Goal: Information Seeking & Learning: Learn about a topic

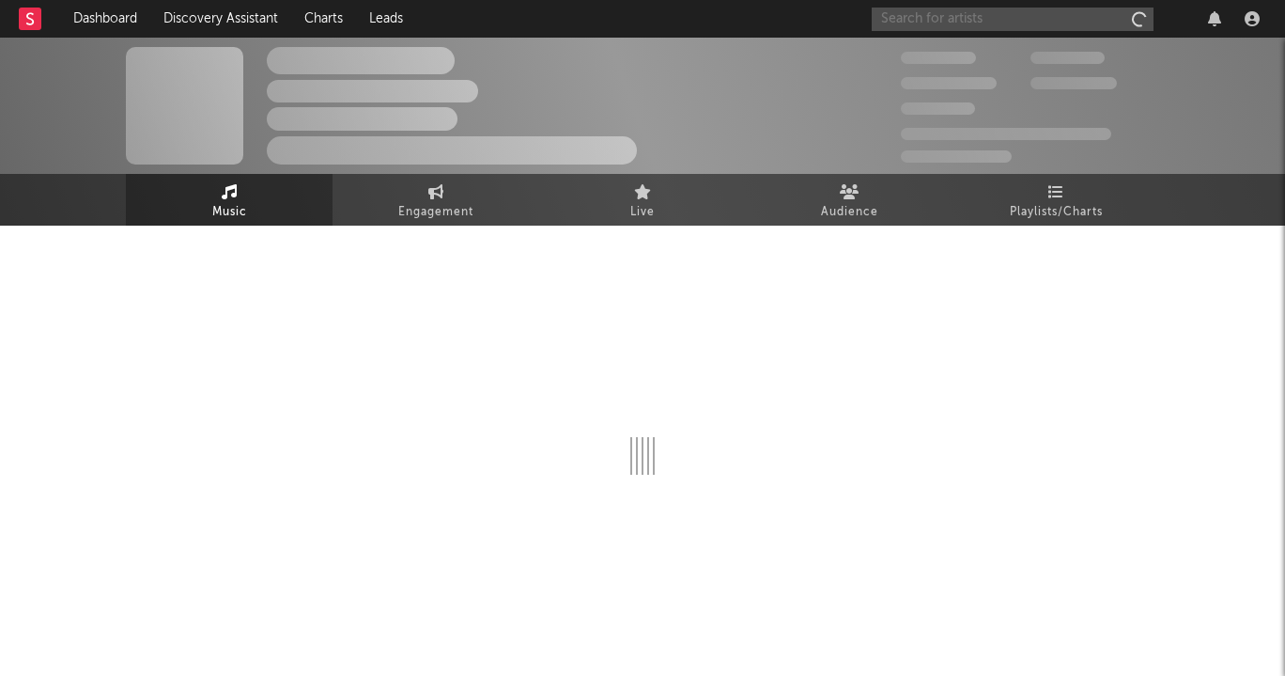
click at [1036, 19] on input "text" at bounding box center [1013, 19] width 282 height 23
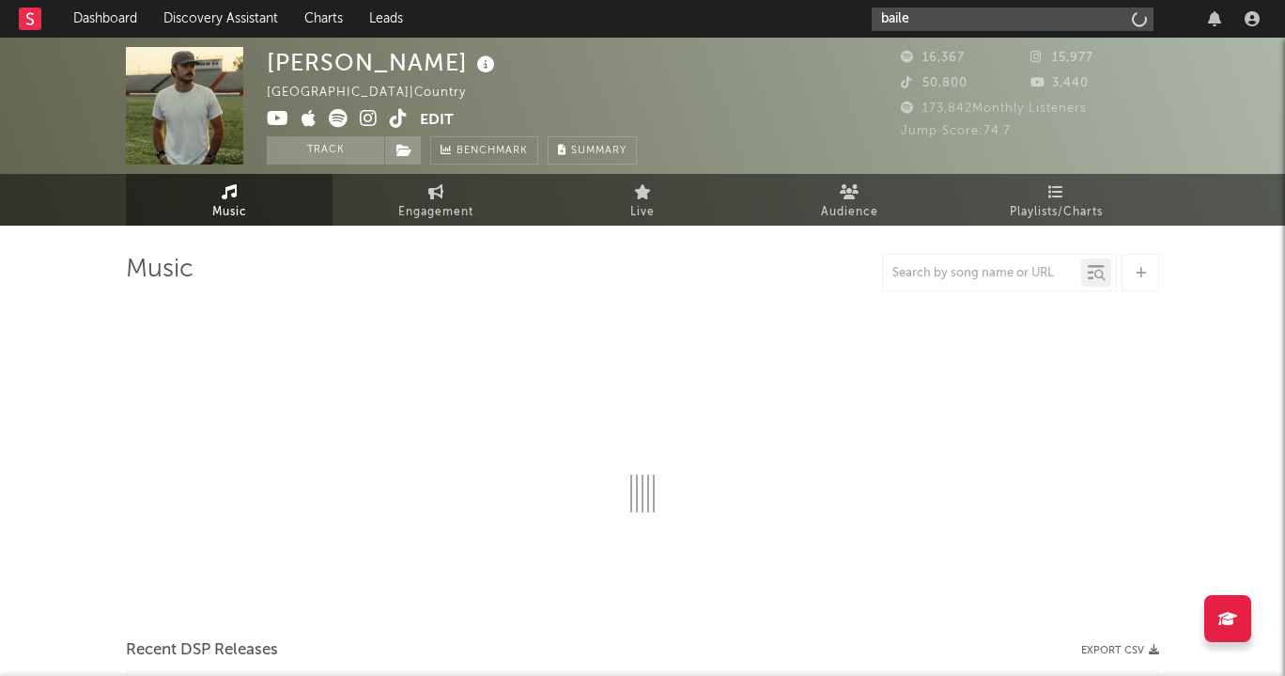
type input "[PERSON_NAME]"
select select "6m"
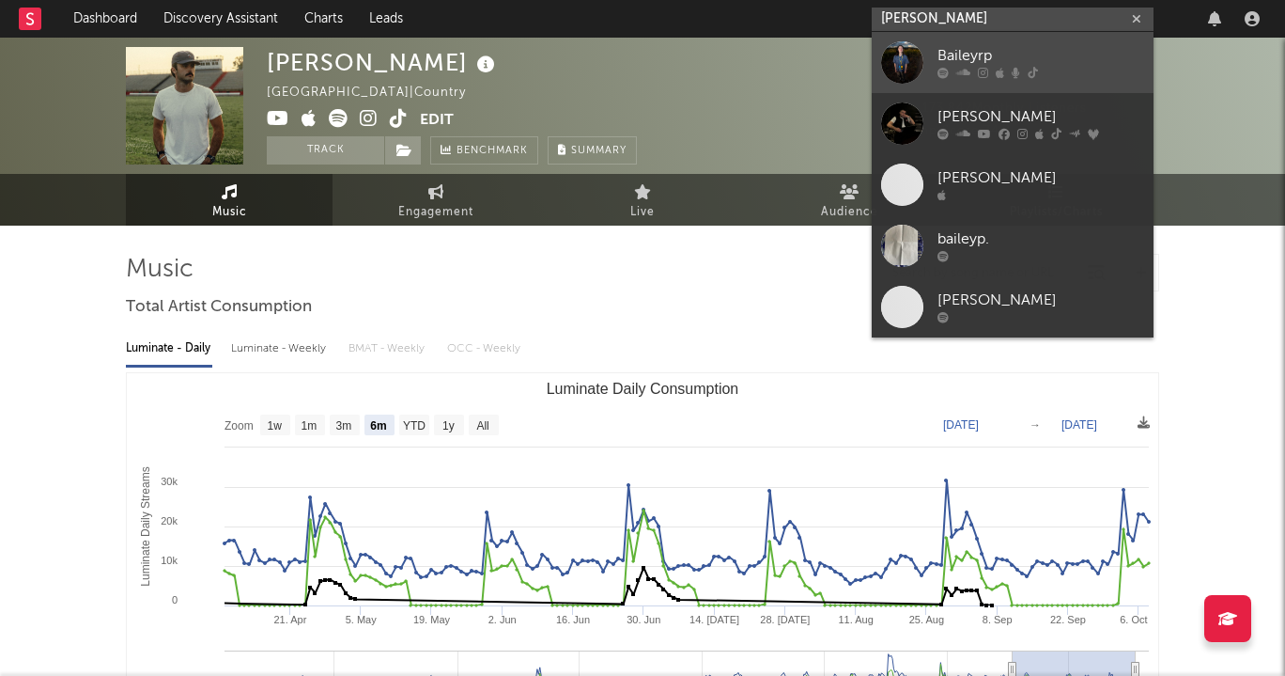
type input "[PERSON_NAME]"
click at [1040, 55] on div "Baileyrp" at bounding box center [1041, 56] width 207 height 23
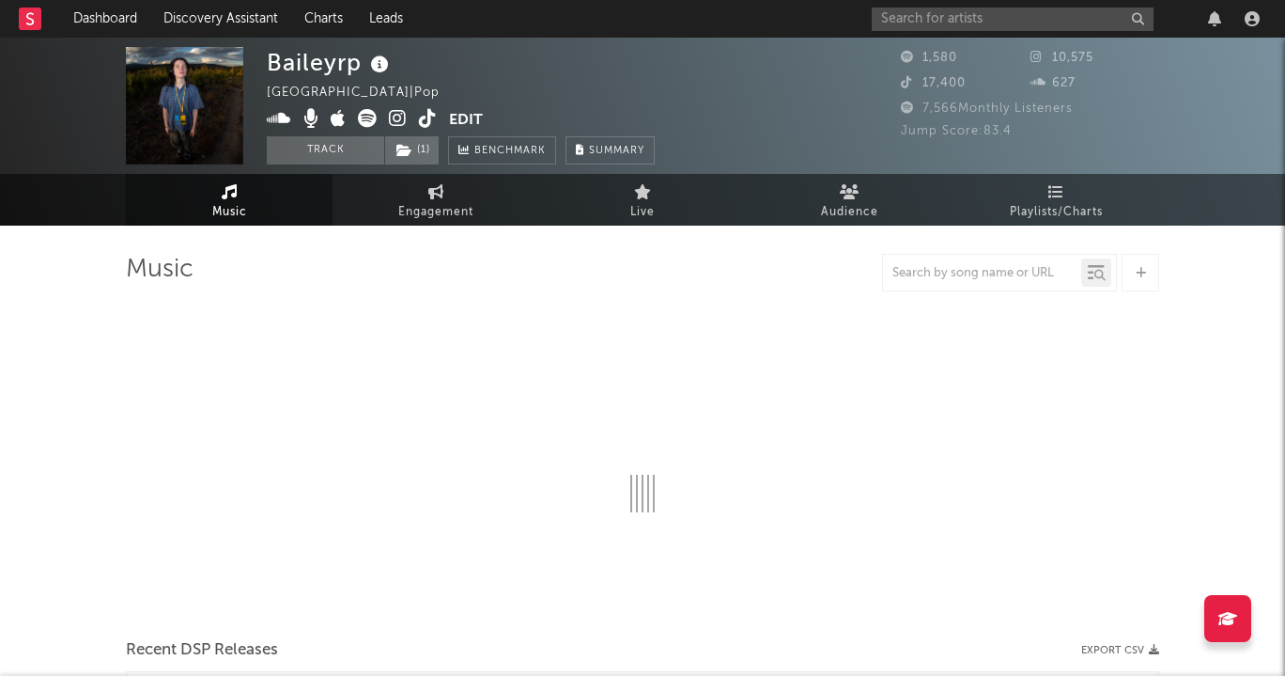
select select "1w"
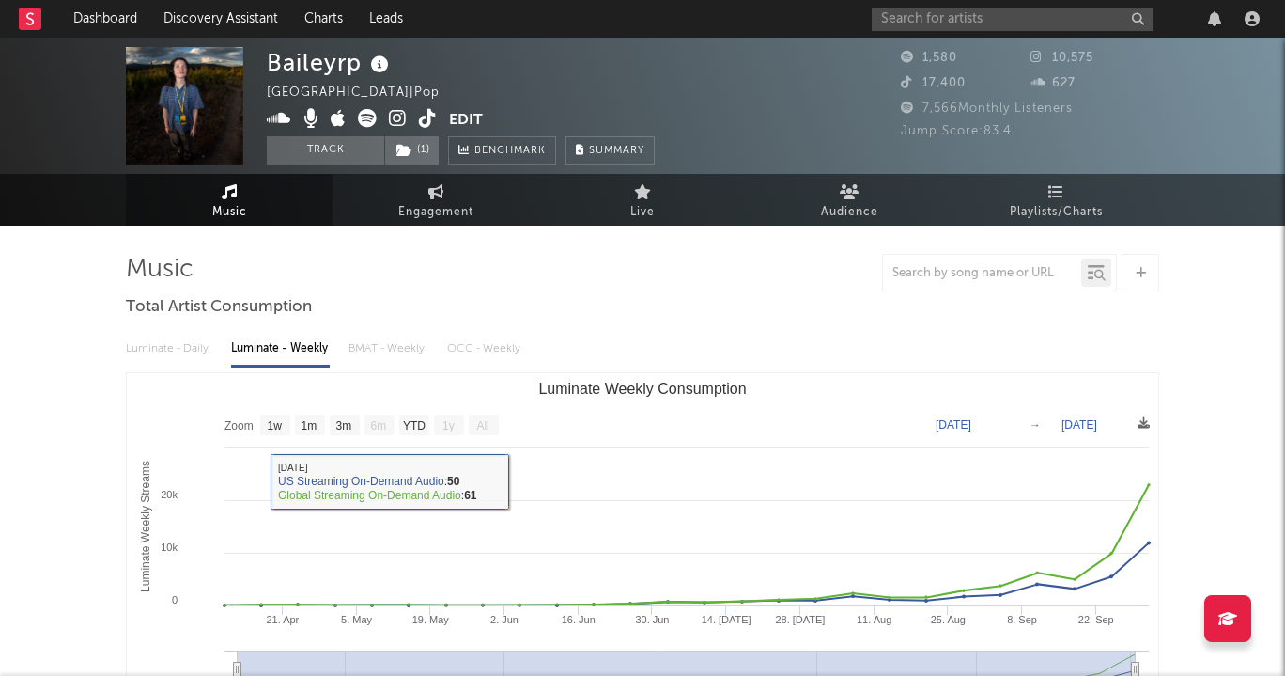
click at [184, 343] on div "Luminate - Daily Luminate - Weekly BMAT - Weekly OCC - Weekly" at bounding box center [643, 349] width 1034 height 32
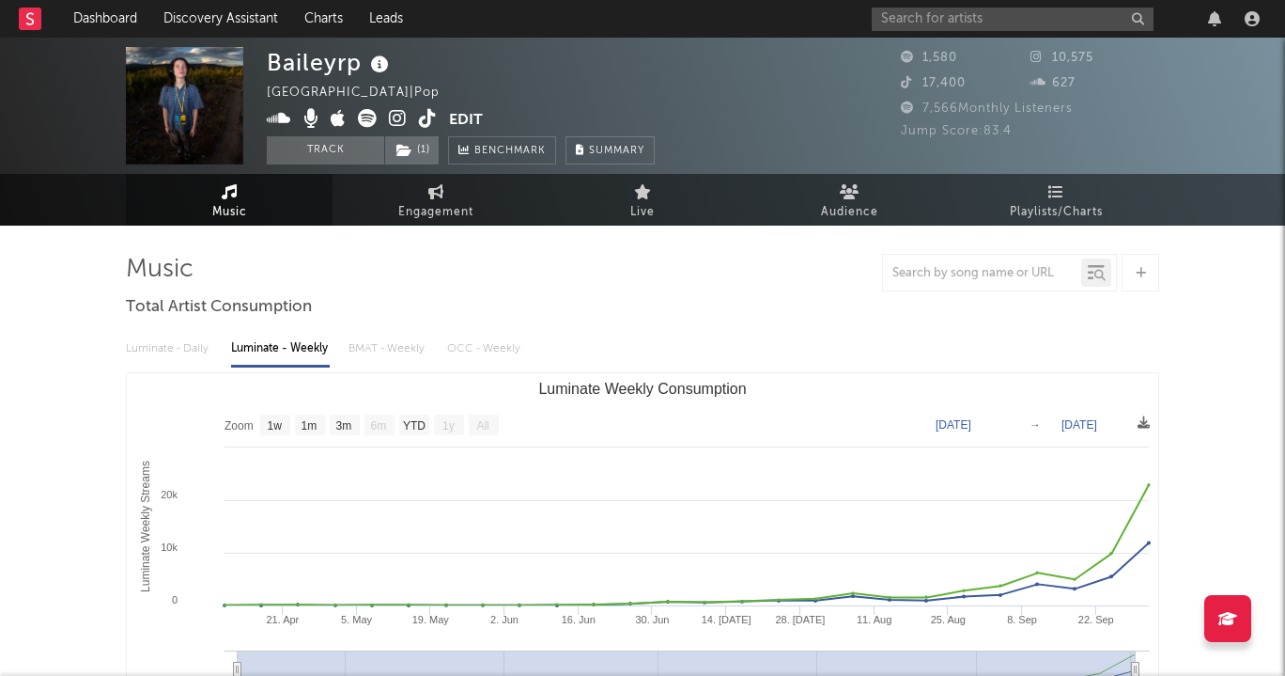
click at [185, 348] on div "Luminate - Daily Luminate - Weekly BMAT - Weekly OCC - Weekly" at bounding box center [643, 349] width 1034 height 32
click at [192, 353] on div "Luminate - Daily Luminate - Weekly BMAT - Weekly OCC - Weekly" at bounding box center [643, 349] width 1034 height 32
click at [179, 351] on div "Luminate - Daily Luminate - Weekly BMAT - Weekly OCC - Weekly" at bounding box center [643, 349] width 1034 height 32
click at [178, 342] on div "Luminate - Daily Luminate - Weekly BMAT - Weekly OCC - Weekly" at bounding box center [643, 349] width 1034 height 32
click at [446, 199] on link "Engagement" at bounding box center [436, 200] width 207 height 52
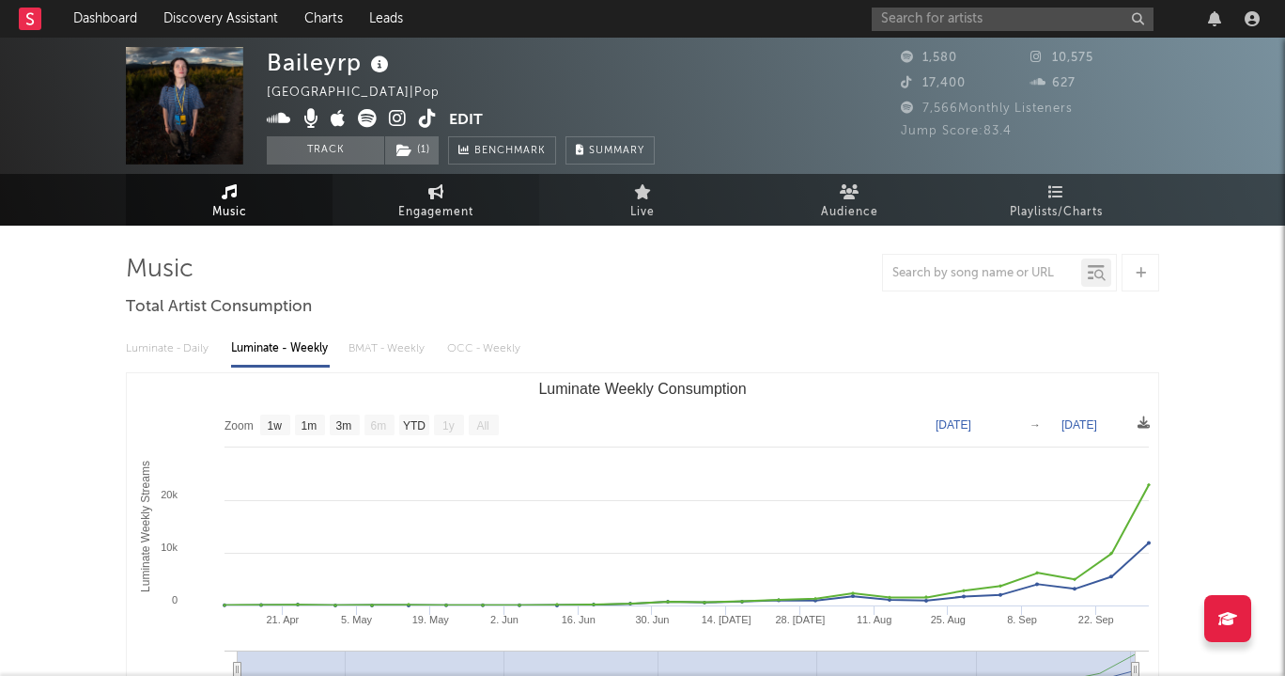
select select "1w"
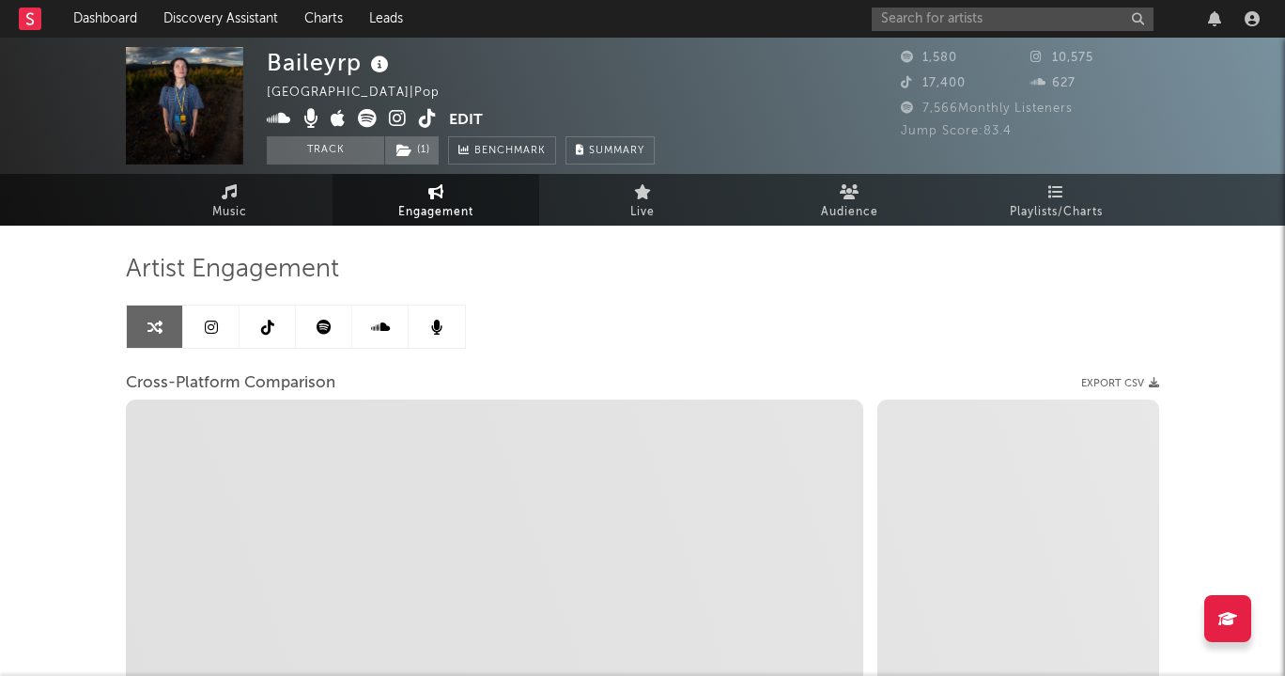
select select "1m"
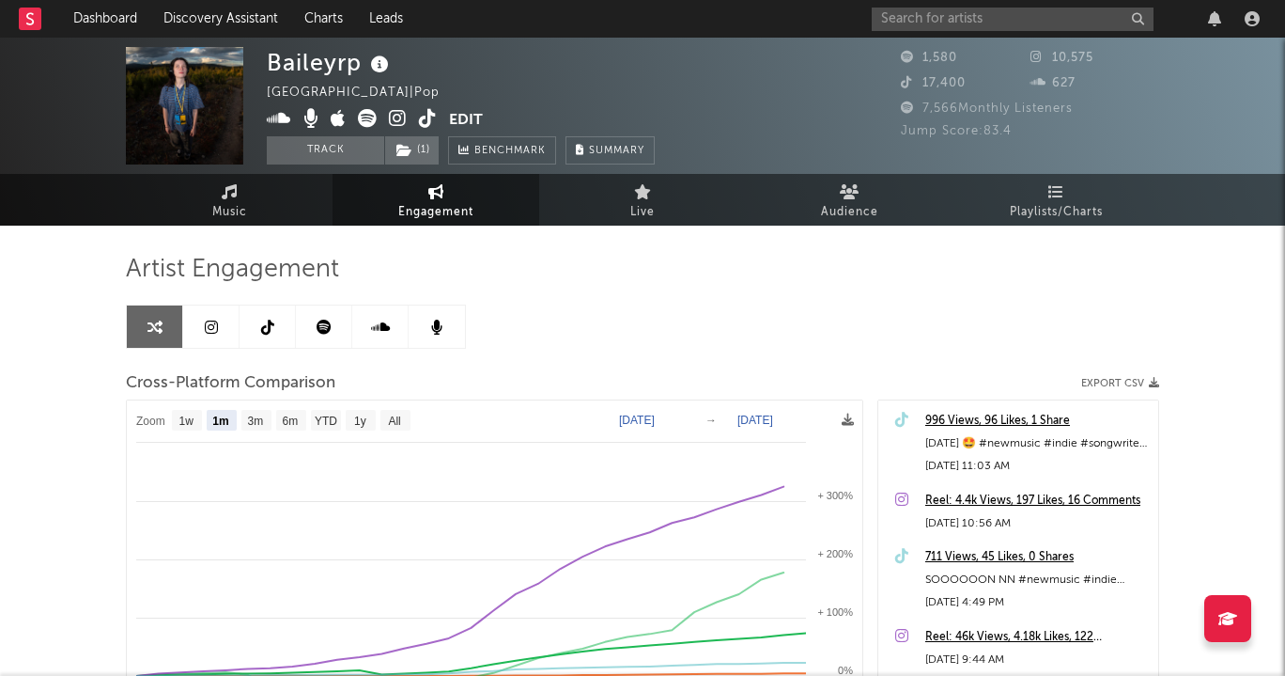
click at [325, 323] on icon at bounding box center [324, 326] width 15 height 15
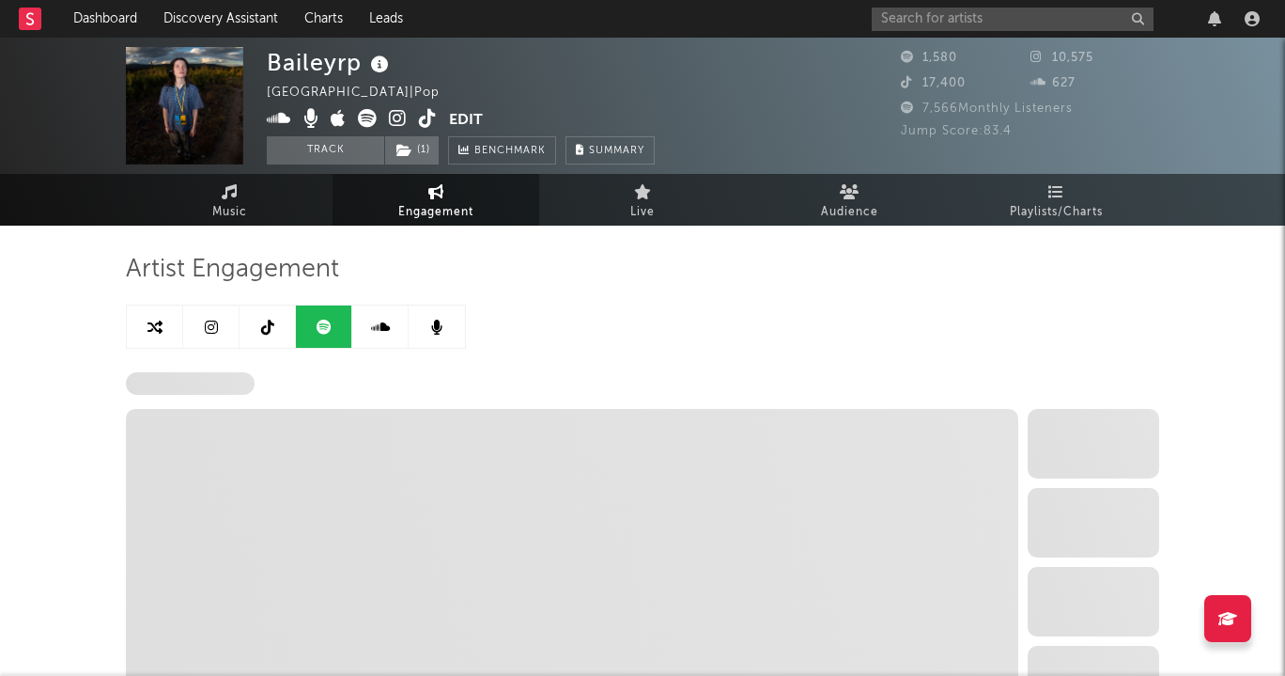
click at [259, 323] on link at bounding box center [268, 326] width 56 height 42
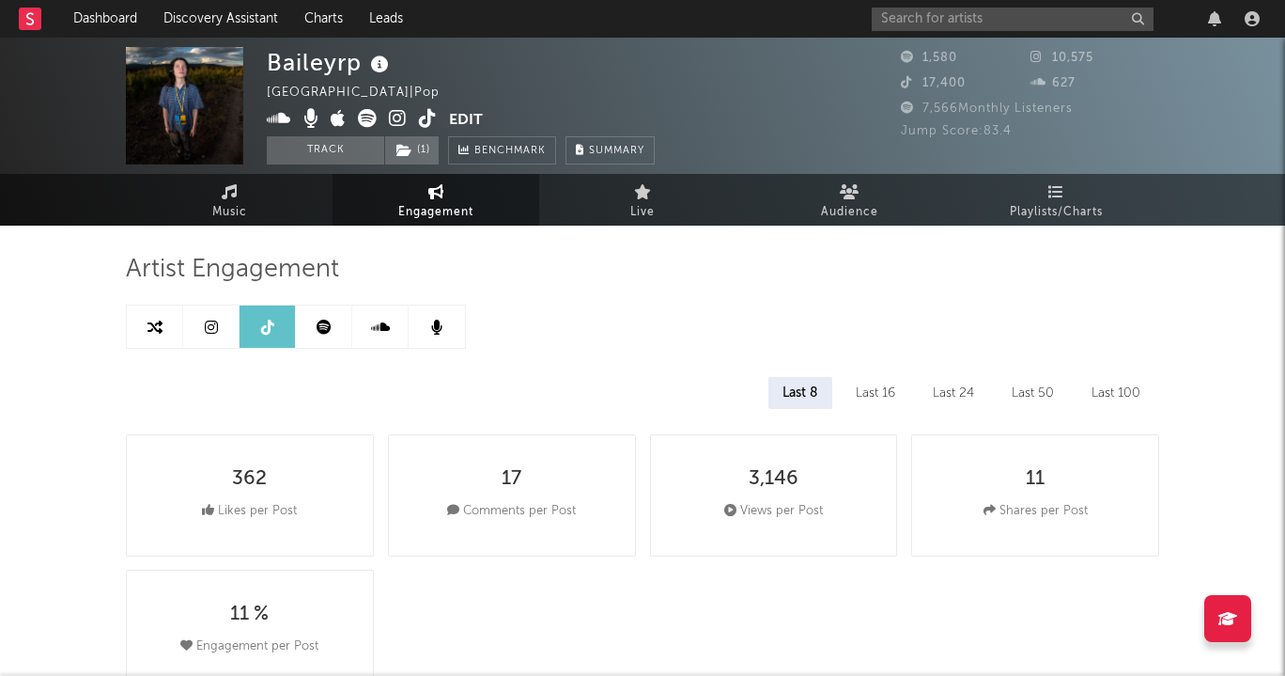
select select "1w"
click at [310, 316] on link at bounding box center [324, 326] width 56 height 42
select select "6m"
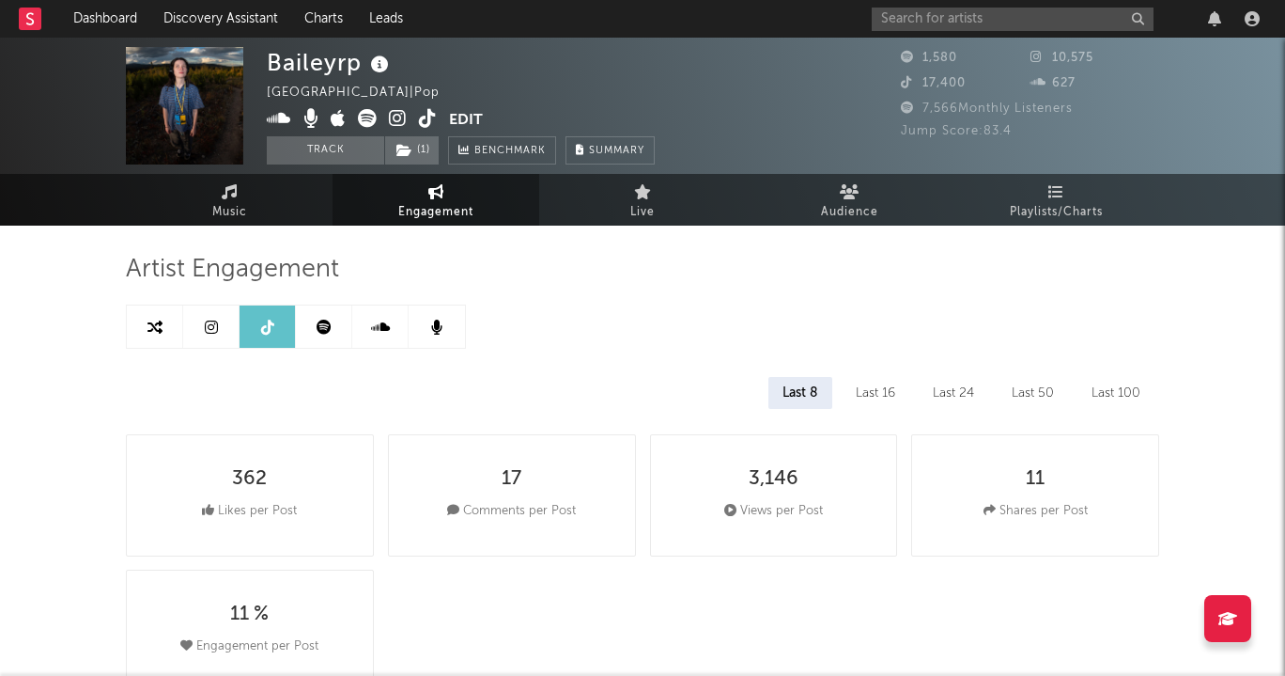
select select "1w"
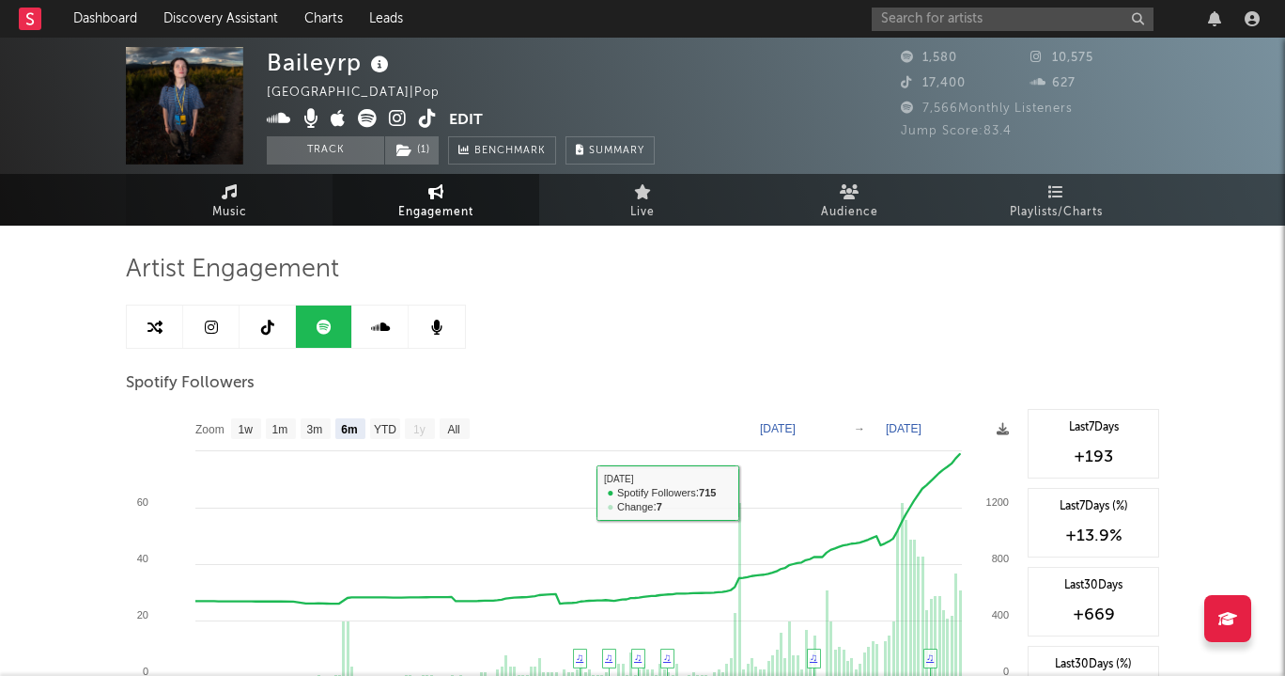
click at [261, 208] on link "Music" at bounding box center [229, 200] width 207 height 52
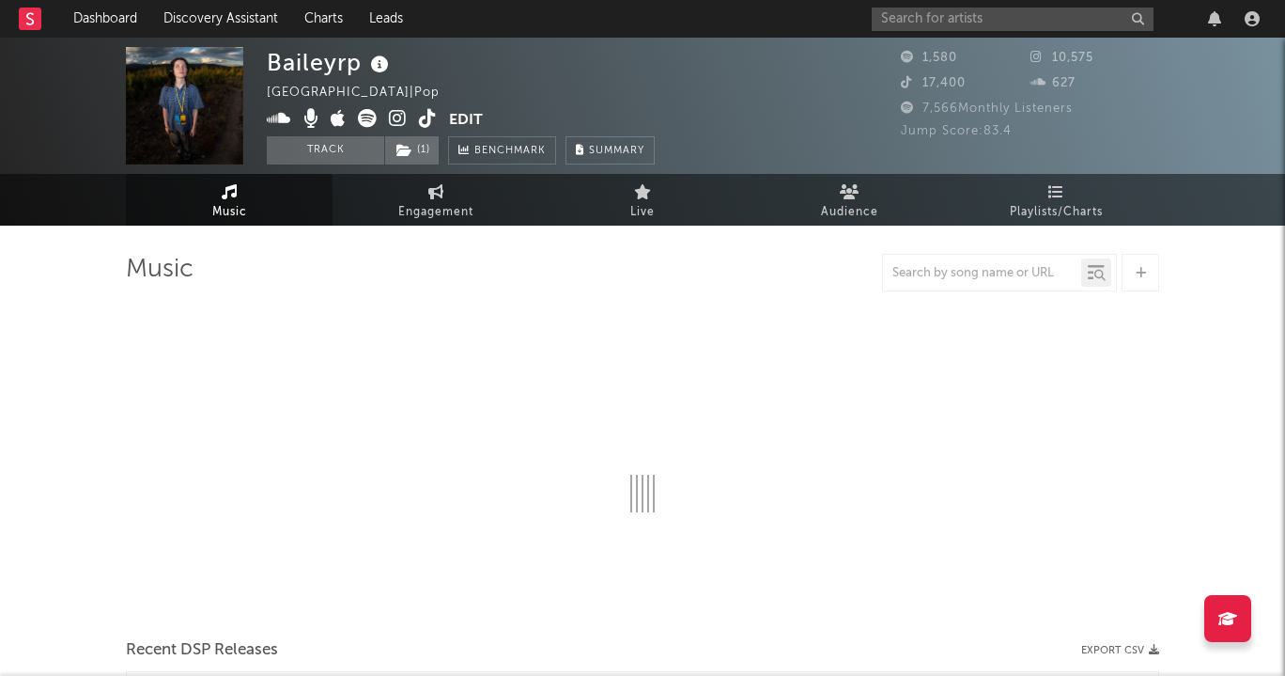
select select "1w"
